Goal: Task Accomplishment & Management: Manage account settings

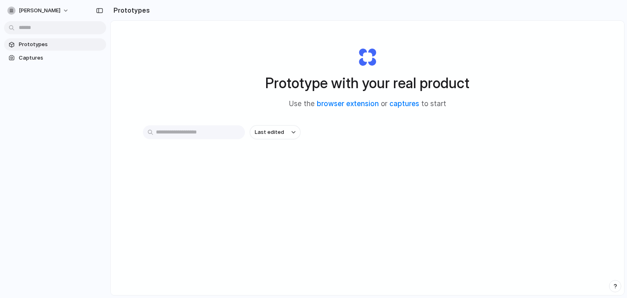
click at [35, 45] on span "Prototypes" at bounding box center [61, 44] width 84 height 8
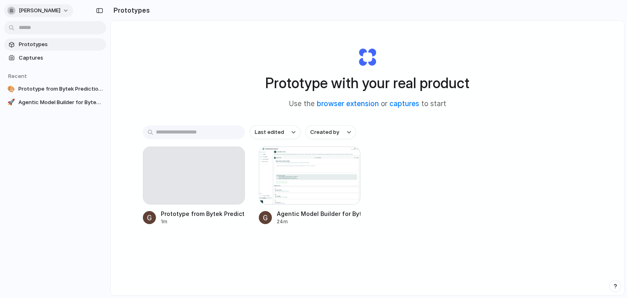
click at [42, 12] on span "[PERSON_NAME]" at bounding box center [40, 11] width 42 height 8
click at [104, 59] on div "Settings Invite members Change theme Sign out" at bounding box center [313, 149] width 627 height 298
click at [24, 45] on span "Prototypes" at bounding box center [61, 44] width 84 height 8
click at [26, 60] on span "Captures" at bounding box center [61, 58] width 84 height 8
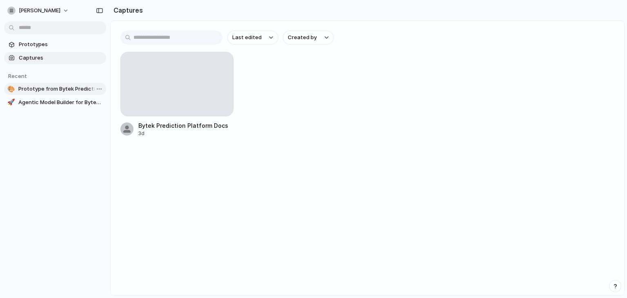
click at [44, 89] on span "Prototype from Bytek Prediction Platform" at bounding box center [60, 89] width 85 height 8
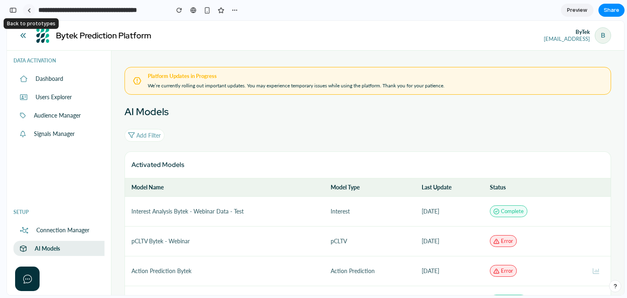
click at [28, 12] on div at bounding box center [29, 10] width 4 height 4
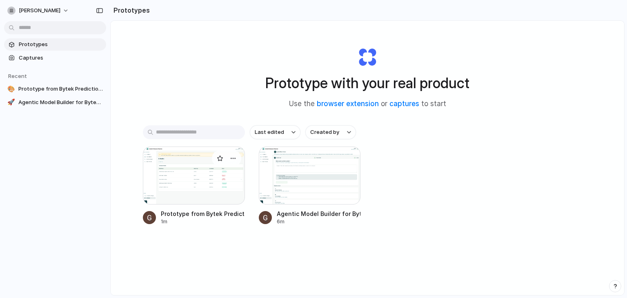
click at [197, 187] on div at bounding box center [194, 176] width 102 height 58
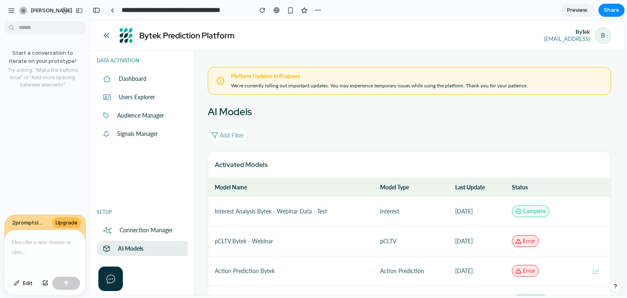
click at [22, 242] on p at bounding box center [45, 243] width 66 height 10
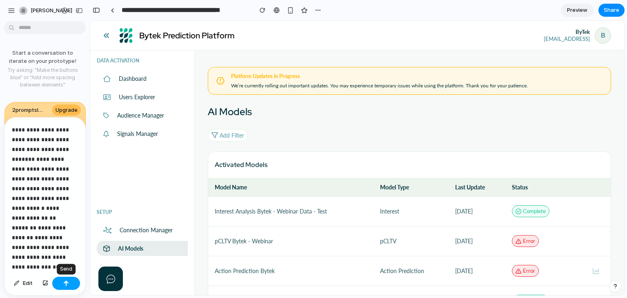
click at [66, 279] on button "button" at bounding box center [66, 283] width 28 height 13
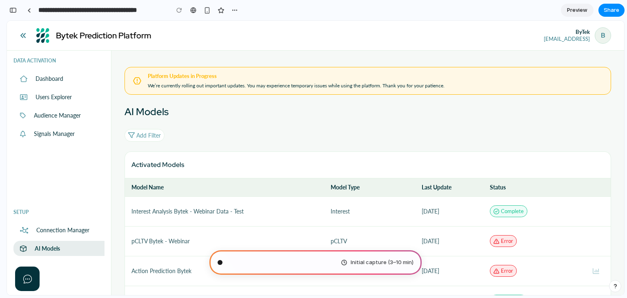
scroll to position [154, 0]
type input "**********"
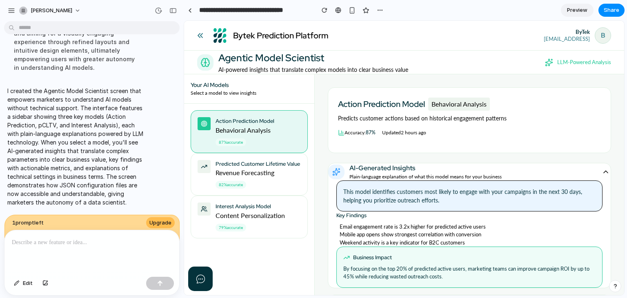
scroll to position [0, 0]
click at [41, 241] on p at bounding box center [90, 243] width 157 height 10
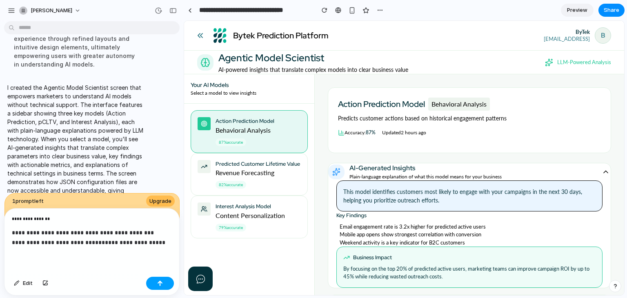
click at [158, 283] on div "button" at bounding box center [160, 284] width 6 height 6
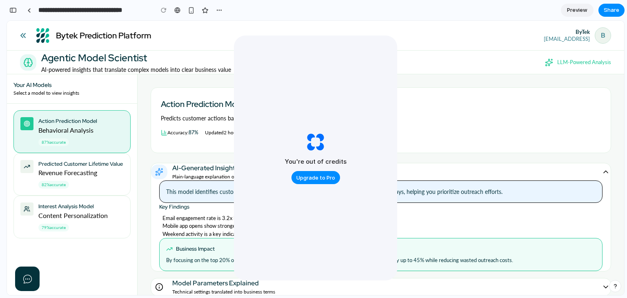
scroll to position [1086, 0]
click at [29, 10] on div at bounding box center [29, 10] width 4 height 4
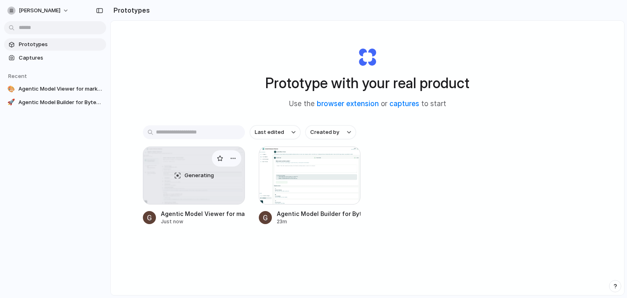
click at [198, 179] on span "Generating" at bounding box center [199, 175] width 29 height 8
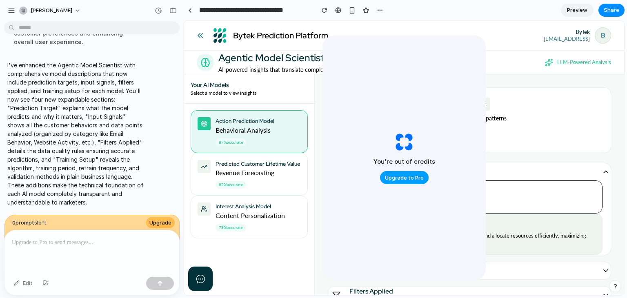
click at [412, 174] on span "Upgrade to Pro" at bounding box center [404, 178] width 39 height 8
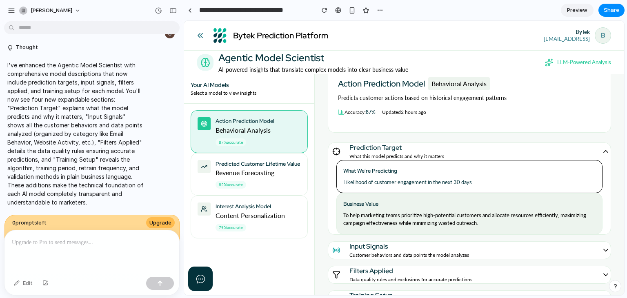
scroll to position [23, 0]
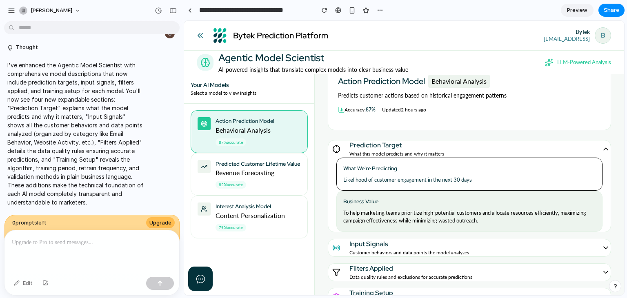
drag, startPoint x: 621, startPoint y: 130, endPoint x: 811, endPoint y: 154, distance: 191.3
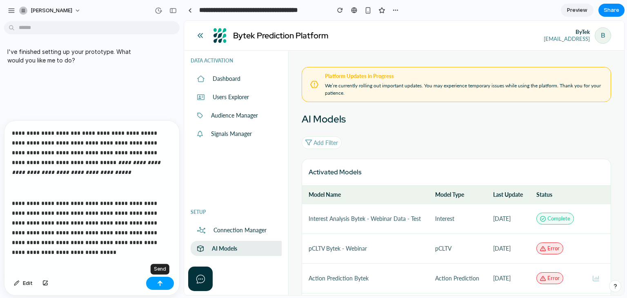
drag, startPoint x: 165, startPoint y: 283, endPoint x: 162, endPoint y: 279, distance: 4.6
click at [165, 283] on button "button" at bounding box center [160, 283] width 28 height 13
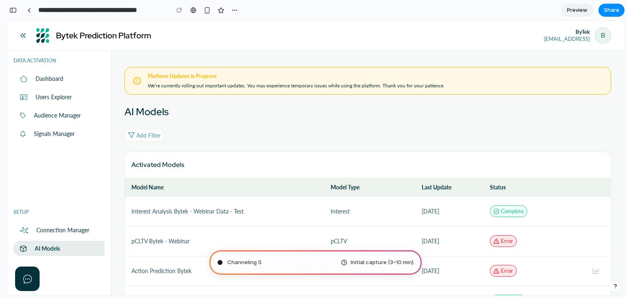
scroll to position [166, 0]
type input "**********"
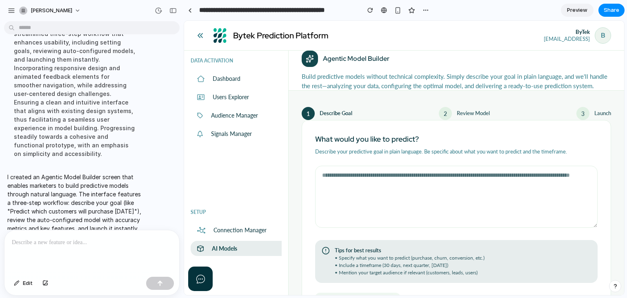
scroll to position [208, 0]
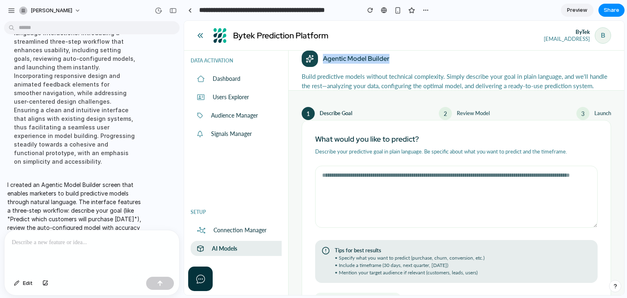
drag, startPoint x: 387, startPoint y: 59, endPoint x: 325, endPoint y: 62, distance: 62.6
click at [325, 62] on div "Agentic Model Builder" at bounding box center [457, 59] width 310 height 16
copy h1 "Agentic Model Builder"
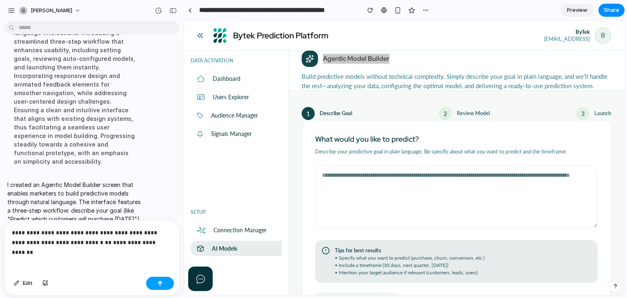
click at [155, 283] on button "button" at bounding box center [160, 283] width 28 height 13
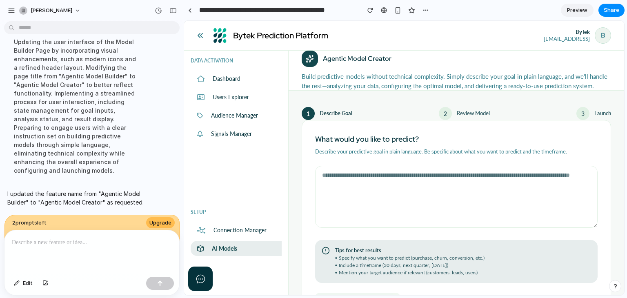
scroll to position [0, 0]
click at [193, 9] on link at bounding box center [190, 10] width 12 height 12
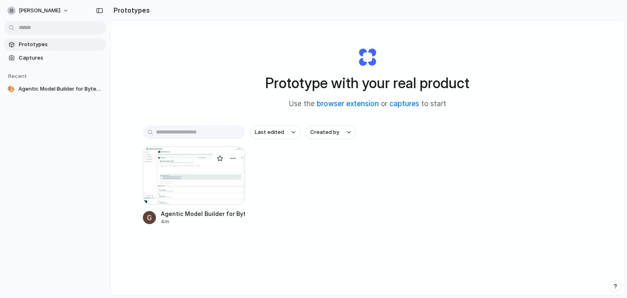
click at [216, 185] on div at bounding box center [194, 176] width 102 height 58
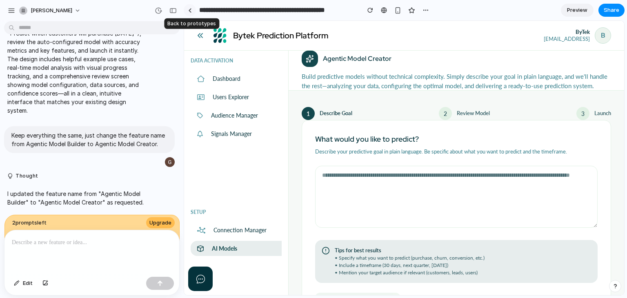
click at [191, 12] on div at bounding box center [190, 10] width 4 height 4
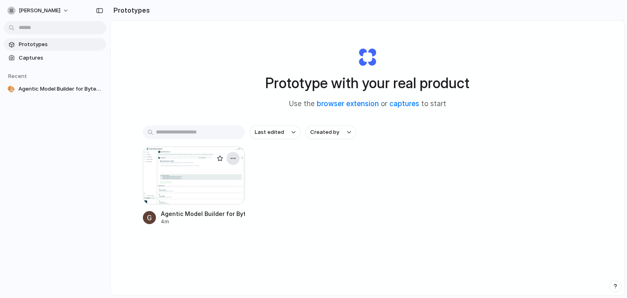
click at [234, 159] on div "button" at bounding box center [233, 158] width 7 height 7
click at [221, 178] on span "Open in new tab" at bounding box center [213, 177] width 42 height 8
click at [36, 55] on span "Captures" at bounding box center [61, 58] width 84 height 8
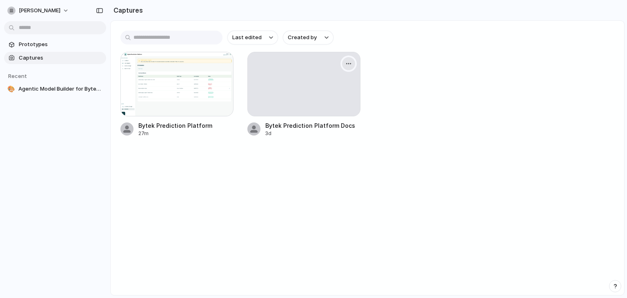
click at [354, 65] on button "button" at bounding box center [348, 63] width 13 height 13
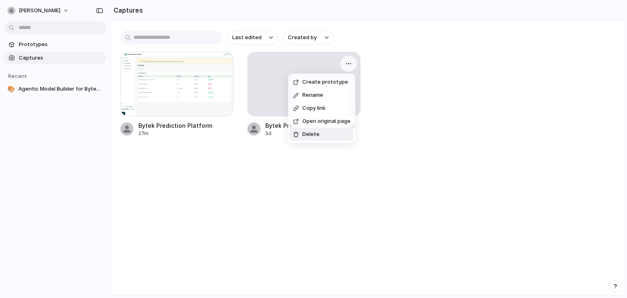
click at [319, 136] on li "Delete" at bounding box center [322, 134] width 64 height 13
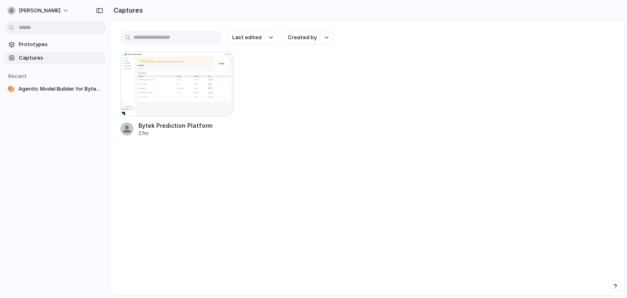
click at [147, 82] on div at bounding box center [176, 84] width 113 height 65
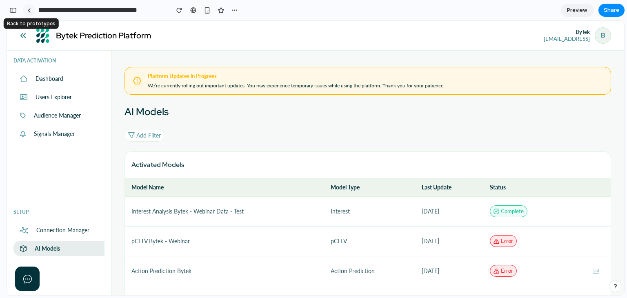
click at [29, 10] on div at bounding box center [29, 10] width 4 height 4
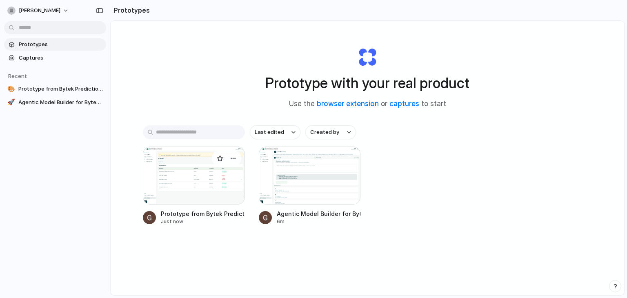
click at [184, 185] on div at bounding box center [194, 176] width 102 height 58
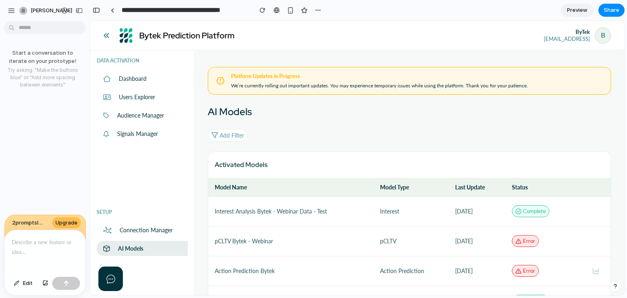
click at [34, 243] on p at bounding box center [45, 243] width 66 height 10
click at [31, 286] on span "Edit" at bounding box center [28, 283] width 10 height 8
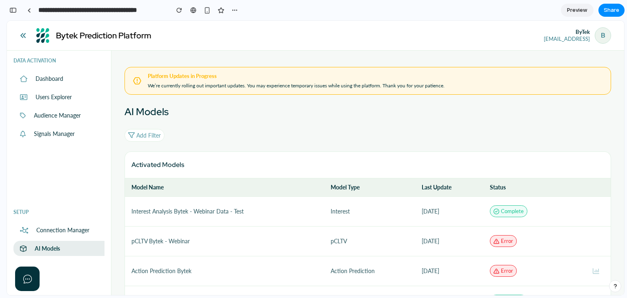
type input "**********"
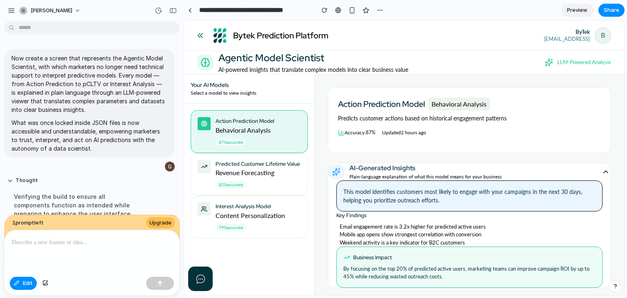
scroll to position [261, 0]
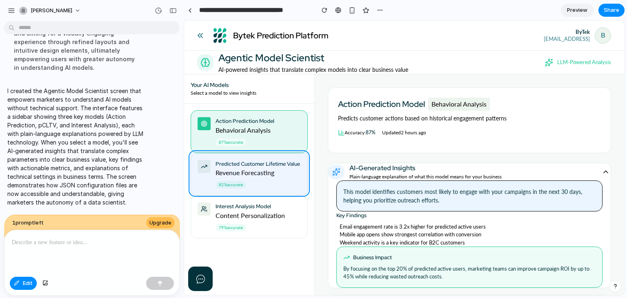
click at [198, 190] on div at bounding box center [404, 158] width 440 height 274
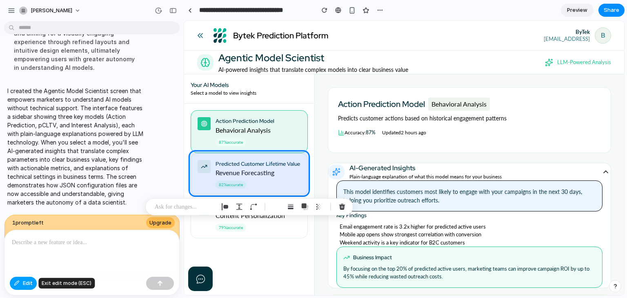
click at [13, 280] on button "Edit" at bounding box center [23, 283] width 27 height 13
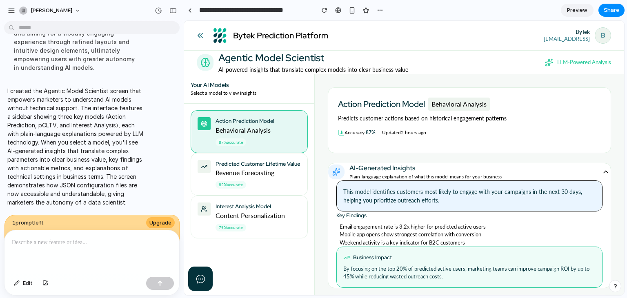
click at [58, 238] on p at bounding box center [90, 243] width 157 height 10
click at [59, 242] on p at bounding box center [90, 243] width 157 height 10
click at [59, 241] on p at bounding box center [90, 243] width 157 height 10
click at [61, 244] on p at bounding box center [90, 243] width 157 height 10
click at [62, 244] on p at bounding box center [90, 243] width 157 height 10
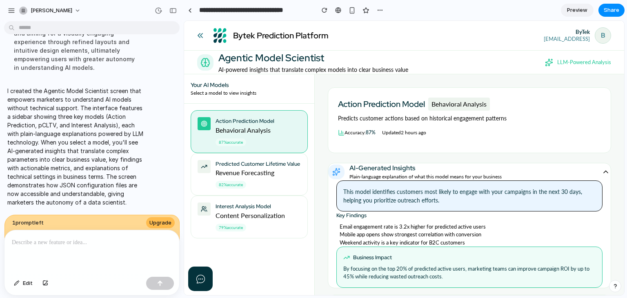
click at [62, 242] on p at bounding box center [90, 243] width 157 height 10
click at [64, 242] on p at bounding box center [90, 243] width 157 height 10
click at [24, 282] on span "Edit" at bounding box center [28, 283] width 10 height 8
click at [49, 238] on p at bounding box center [90, 243] width 157 height 10
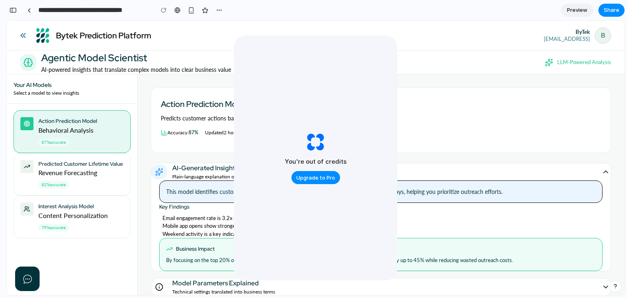
scroll to position [1052, 0]
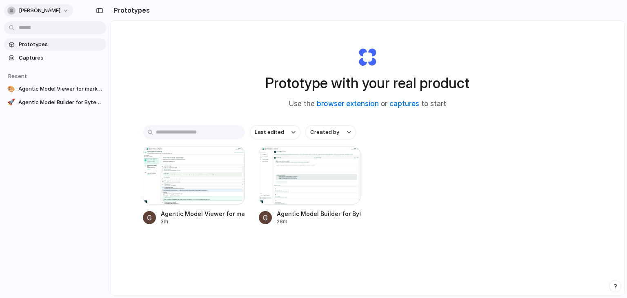
click at [71, 9] on button "[PERSON_NAME]" at bounding box center [38, 10] width 69 height 13
click at [209, 64] on div "Settings Invite members Change theme Sign out" at bounding box center [313, 149] width 627 height 298
click at [60, 13] on span "[PERSON_NAME]" at bounding box center [40, 11] width 42 height 8
drag, startPoint x: 44, startPoint y: 67, endPoint x: 48, endPoint y: 67, distance: 4.1
click at [44, 67] on li "Sign out" at bounding box center [40, 68] width 68 height 13
